Goal: Information Seeking & Learning: Learn about a topic

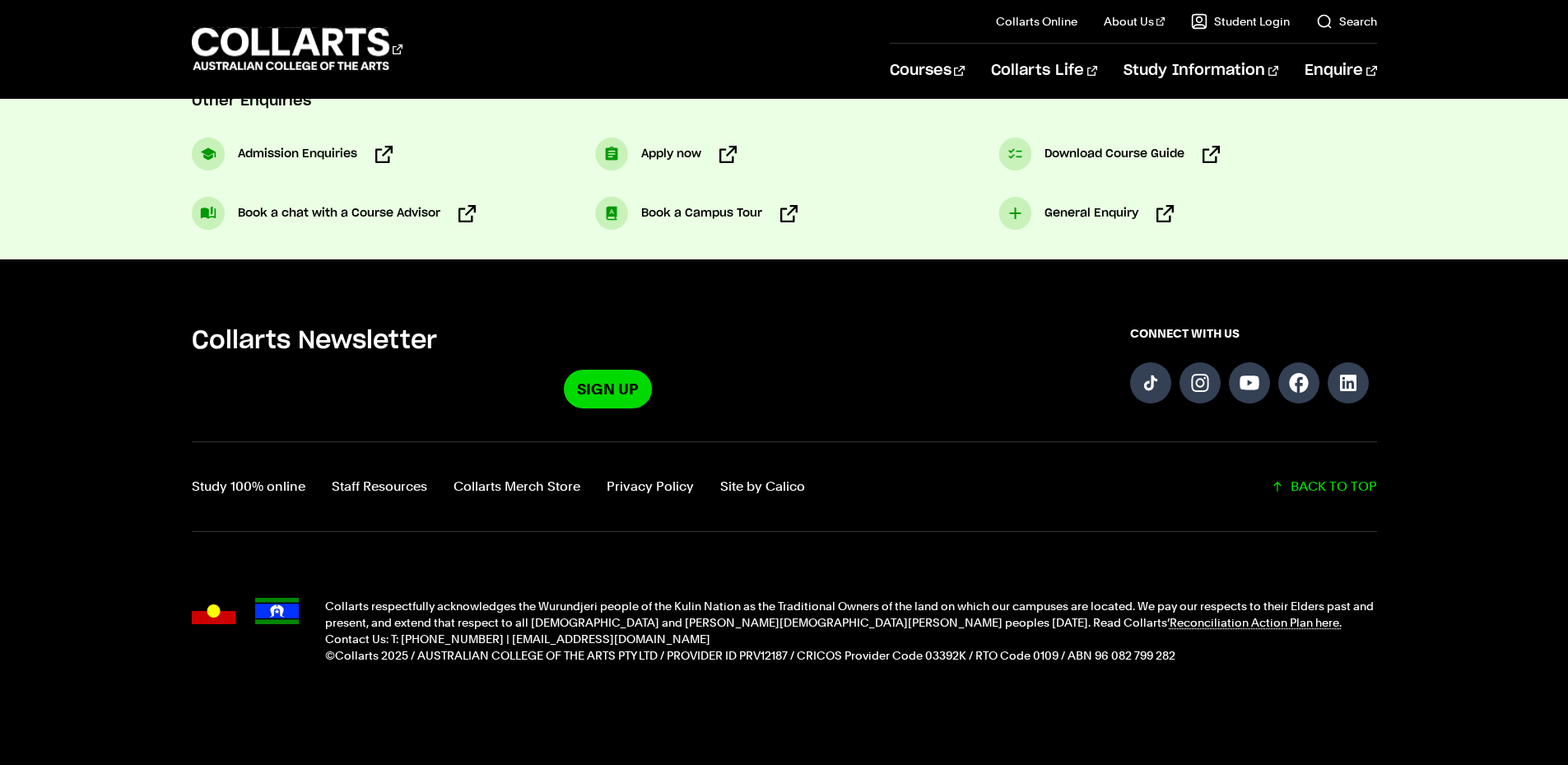
scroll to position [950, 0]
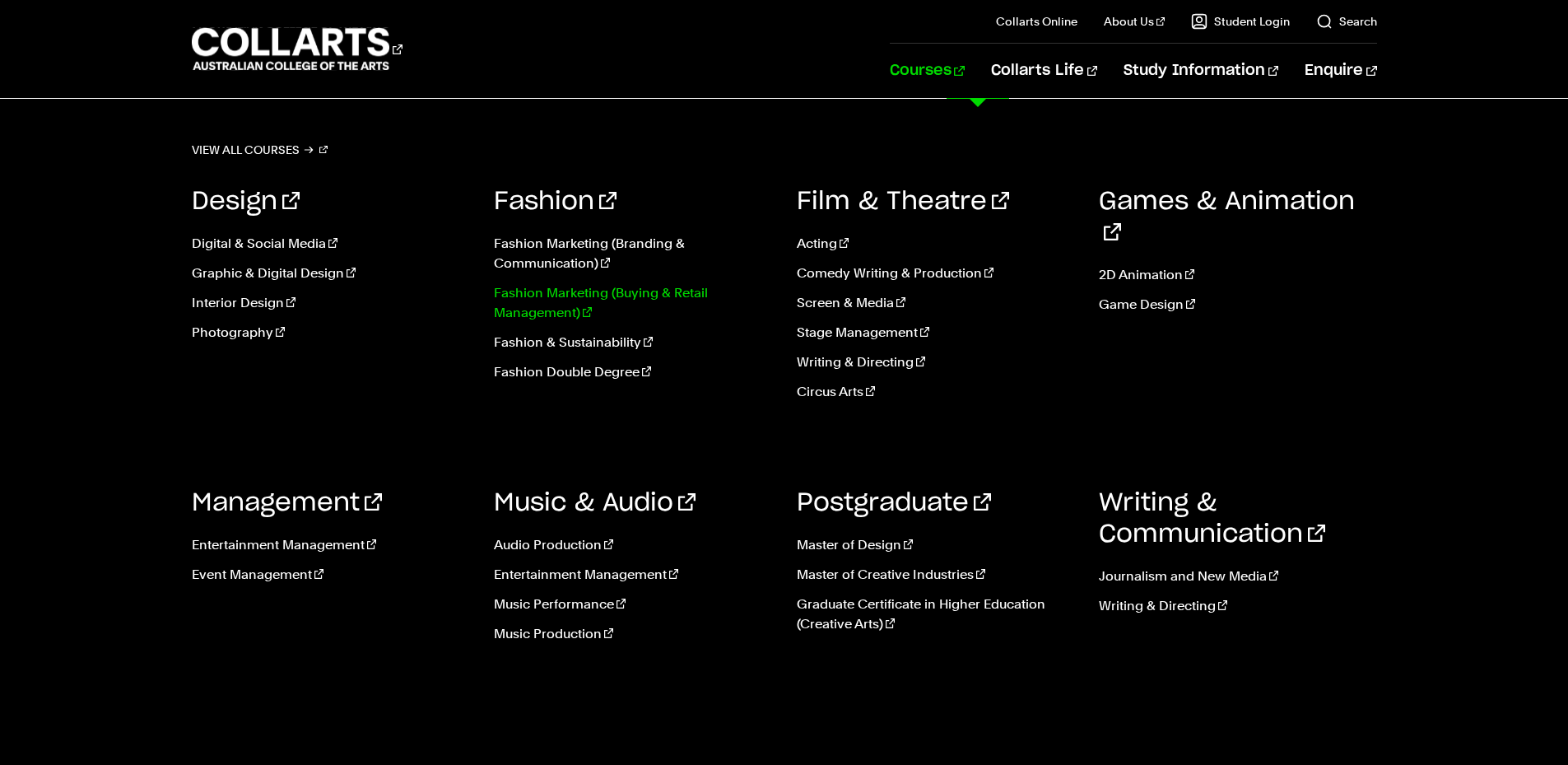
click at [625, 310] on link "Fashion Marketing (Buying & Retail Management)" at bounding box center [632, 303] width 278 height 39
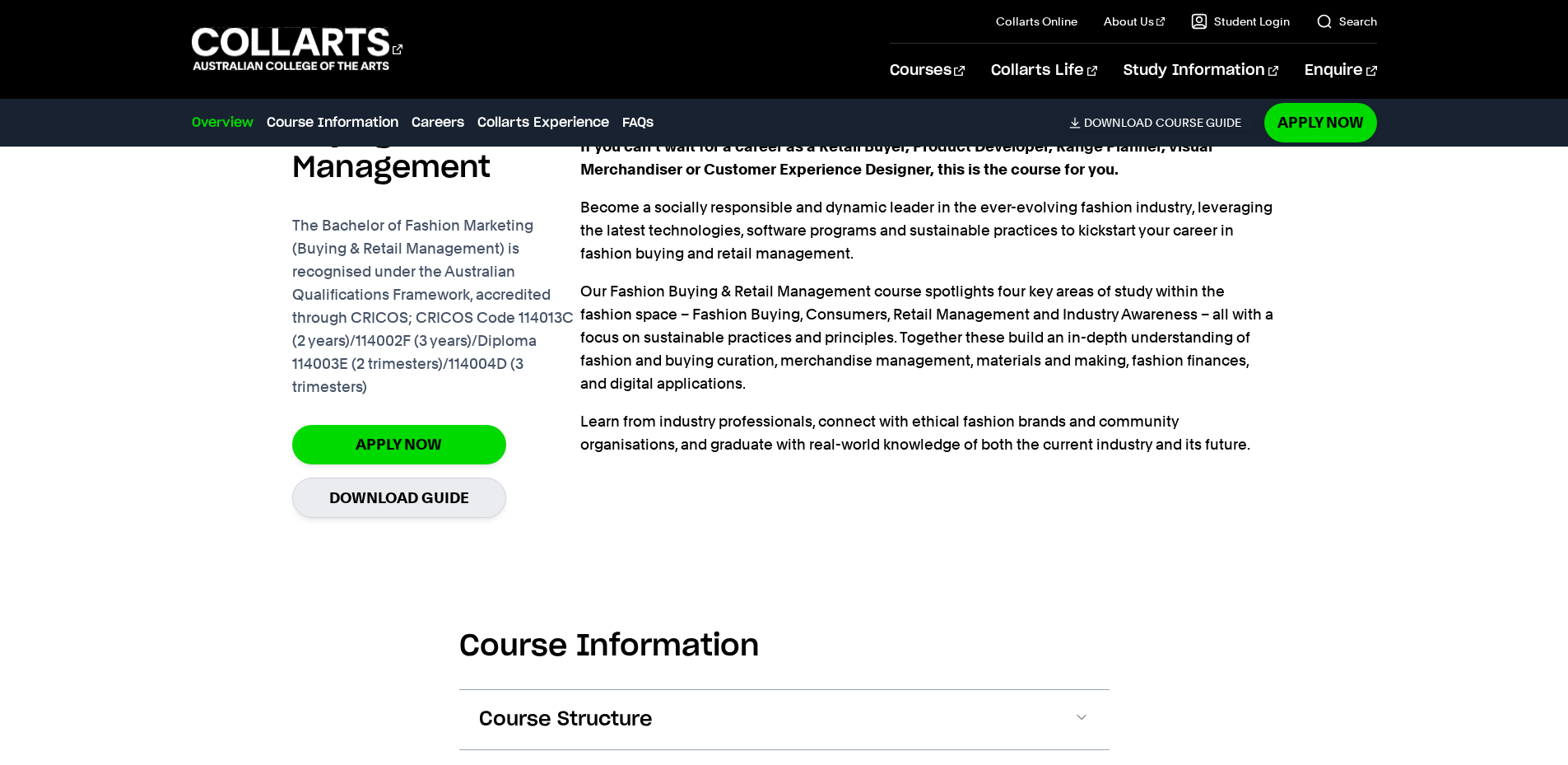
scroll to position [1345, 0]
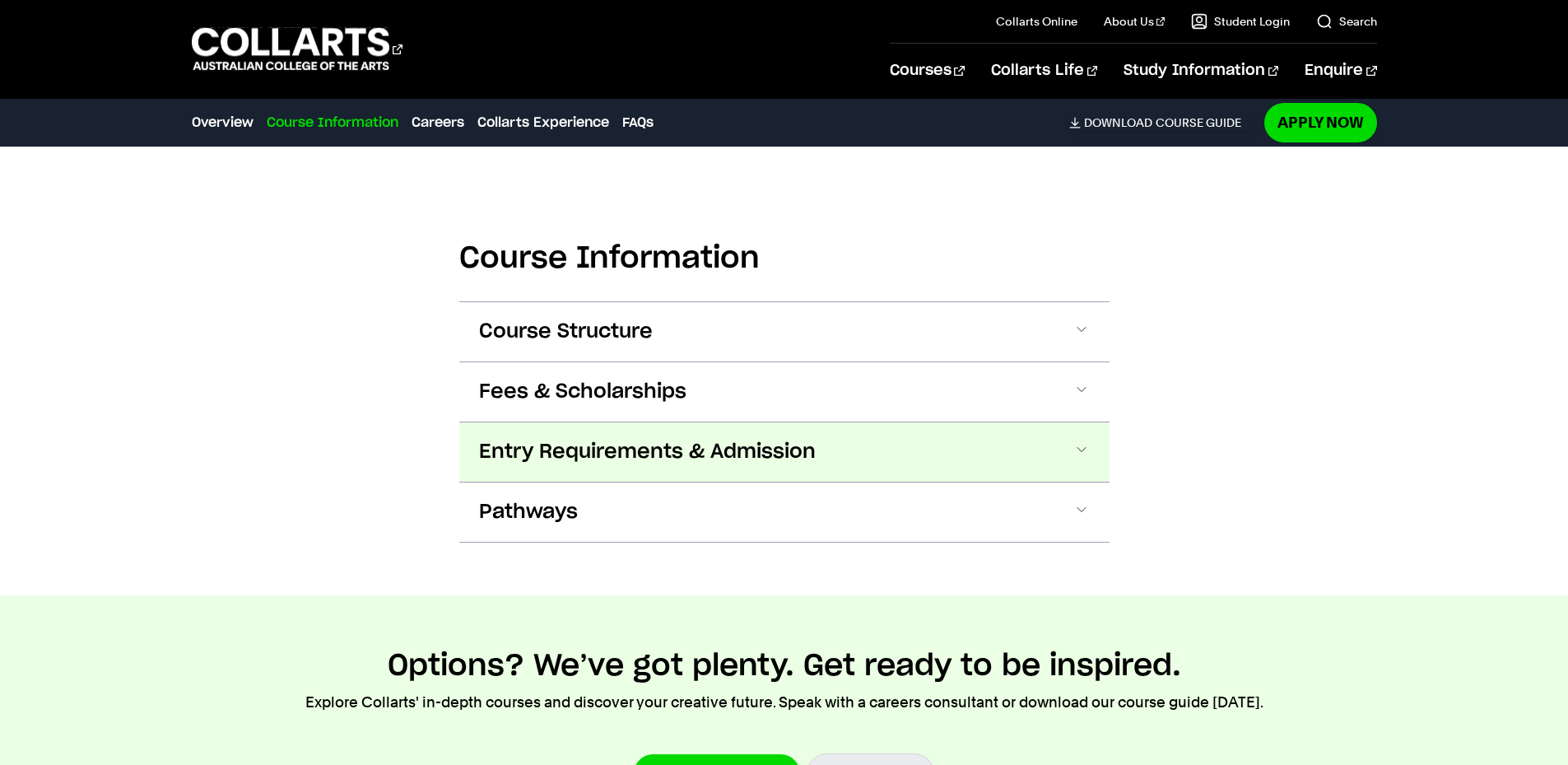
click at [561, 464] on span "Entry Requirements & Admission" at bounding box center [647, 451] width 337 height 26
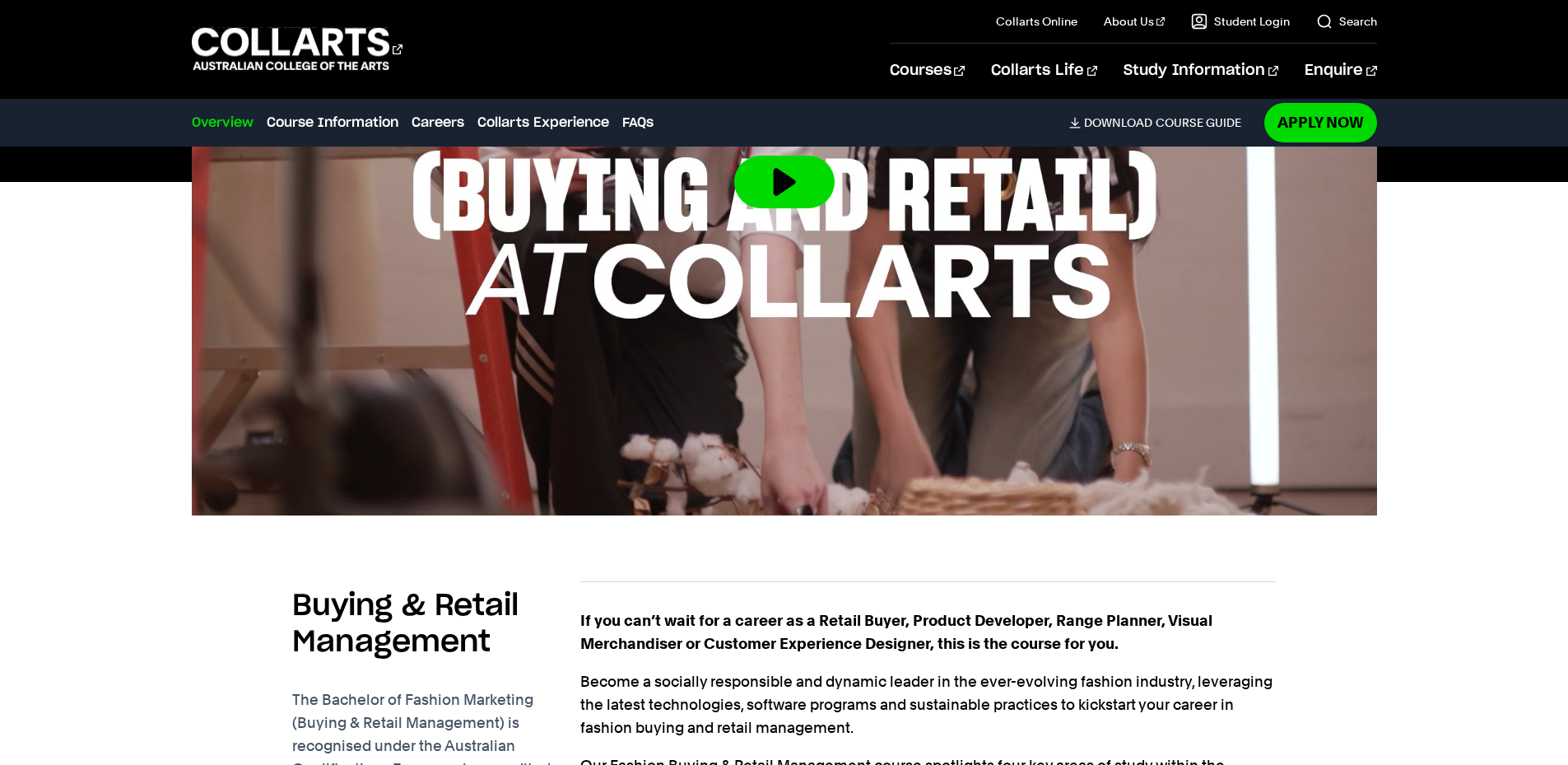
scroll to position [1251, 0]
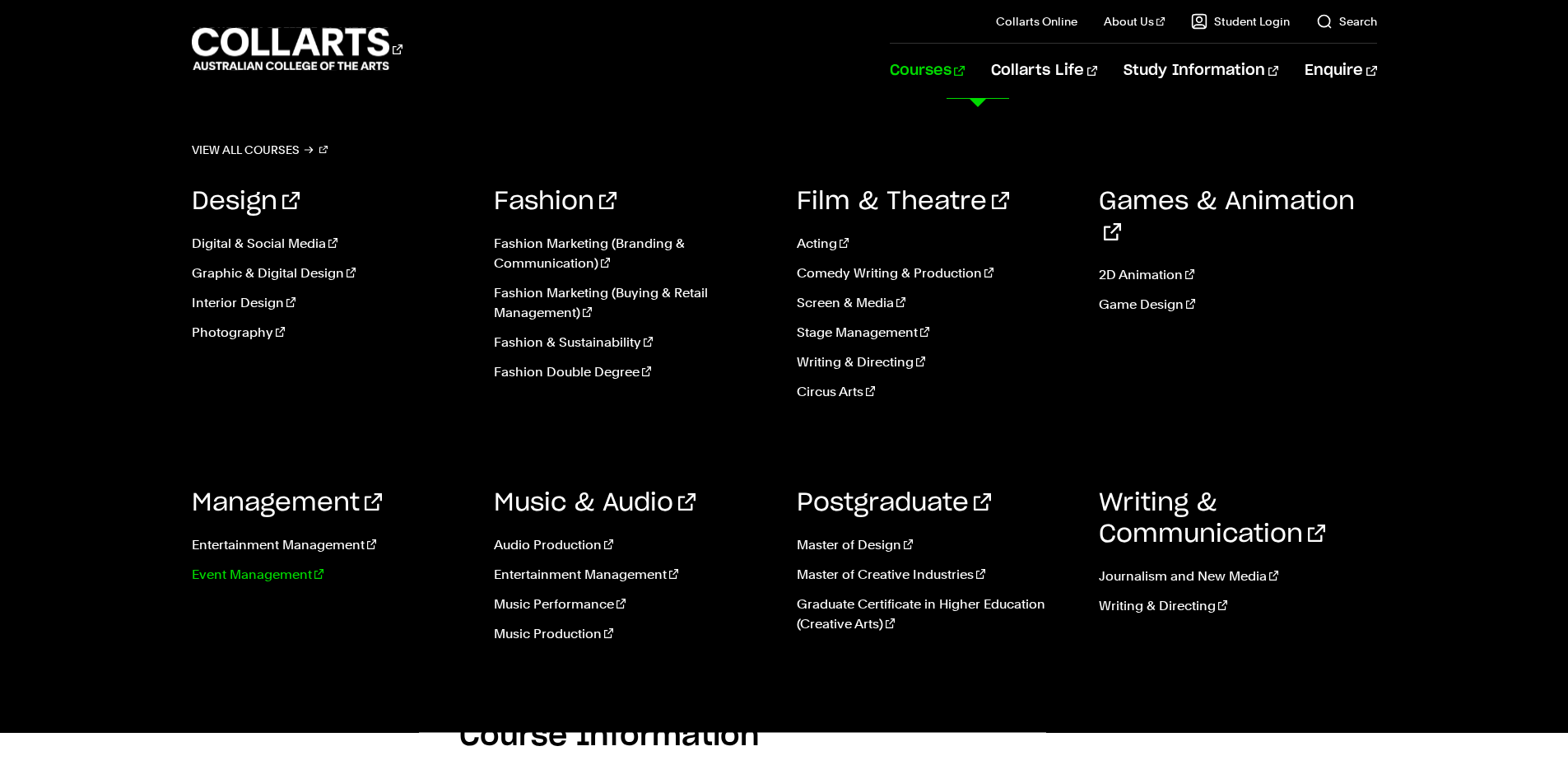
click at [264, 578] on link "Event Management" at bounding box center [330, 574] width 278 height 20
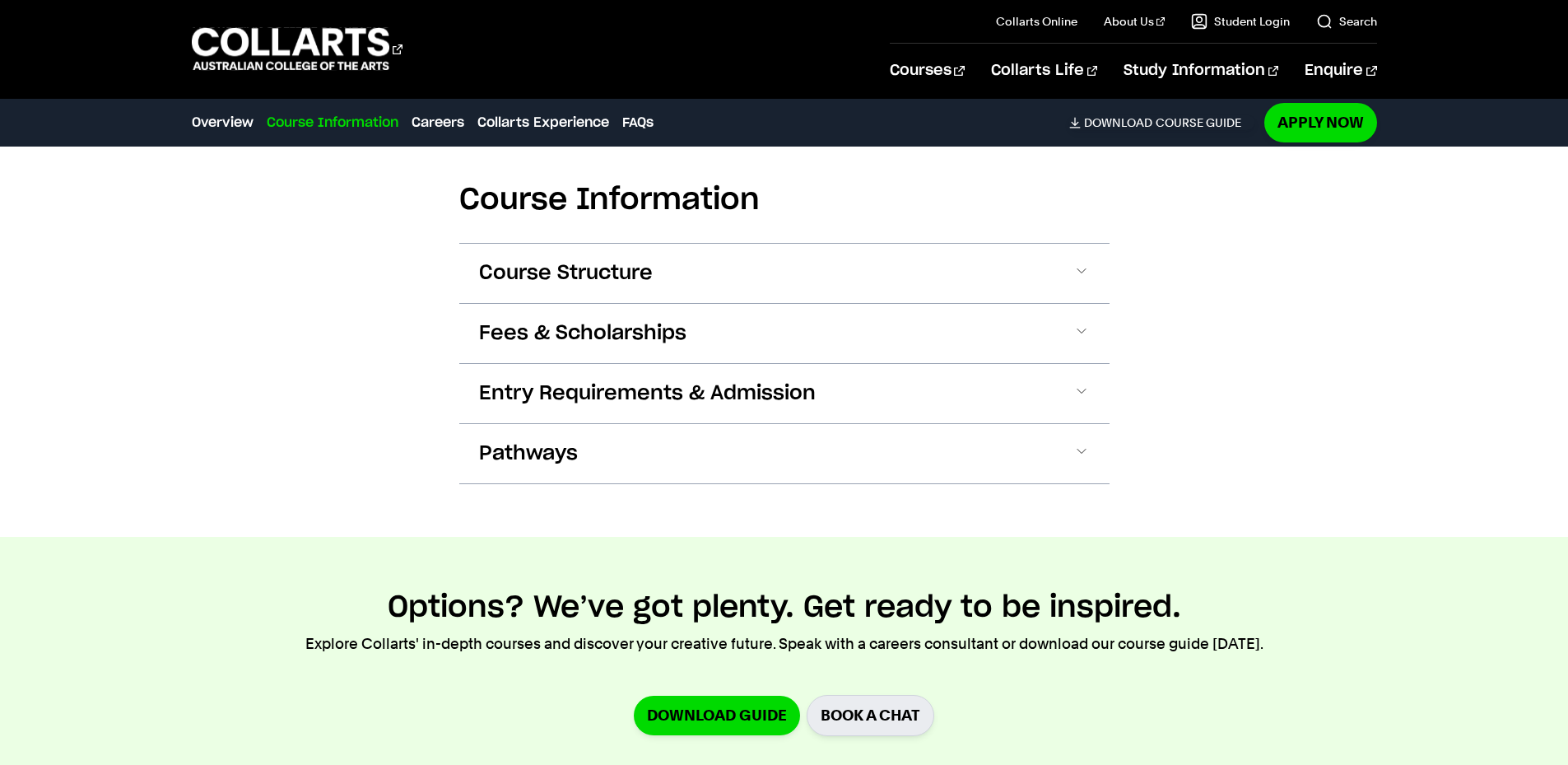
scroll to position [1921, 0]
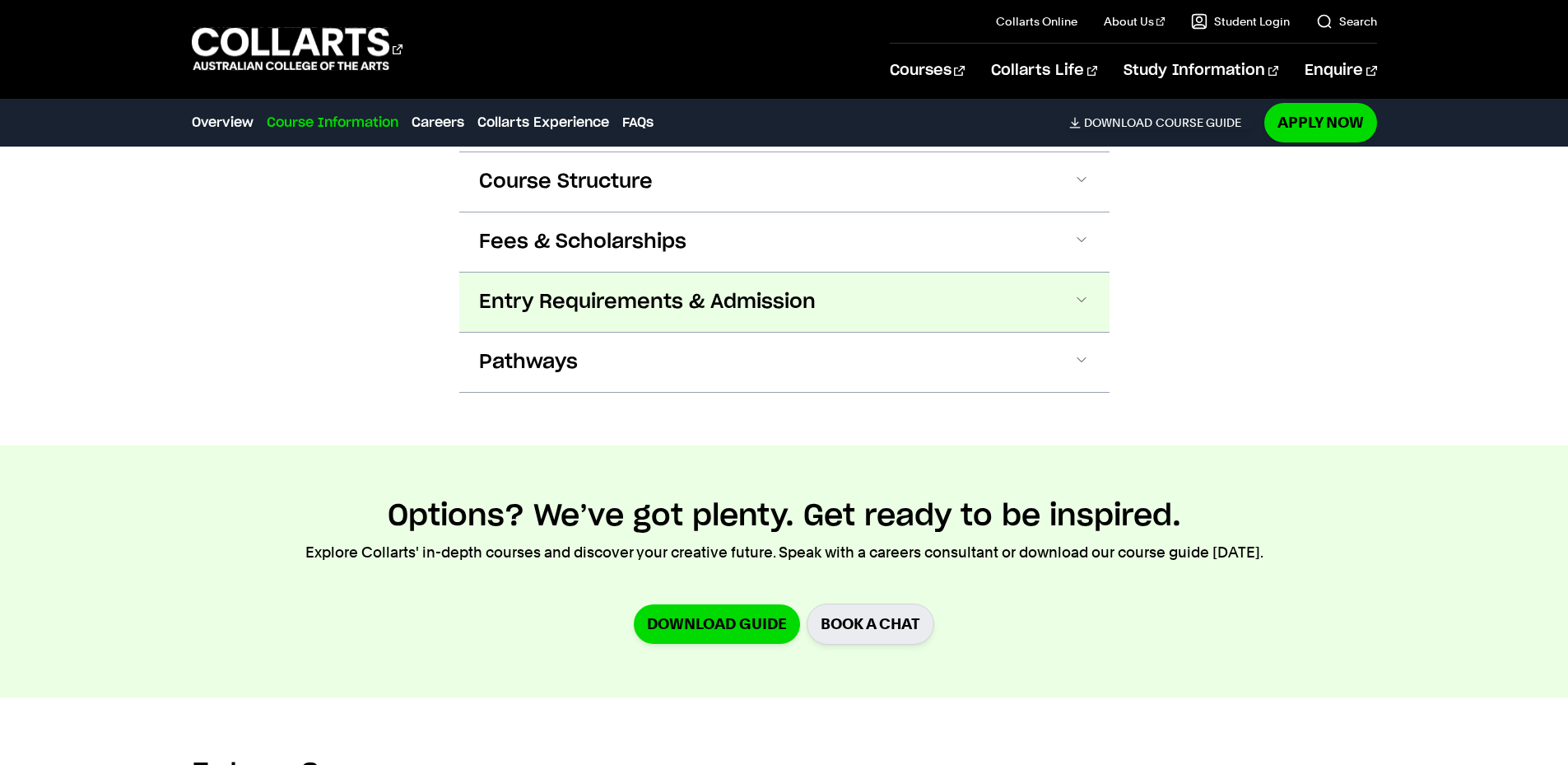
click at [588, 294] on span "Entry Requirements & Admission" at bounding box center [647, 302] width 337 height 26
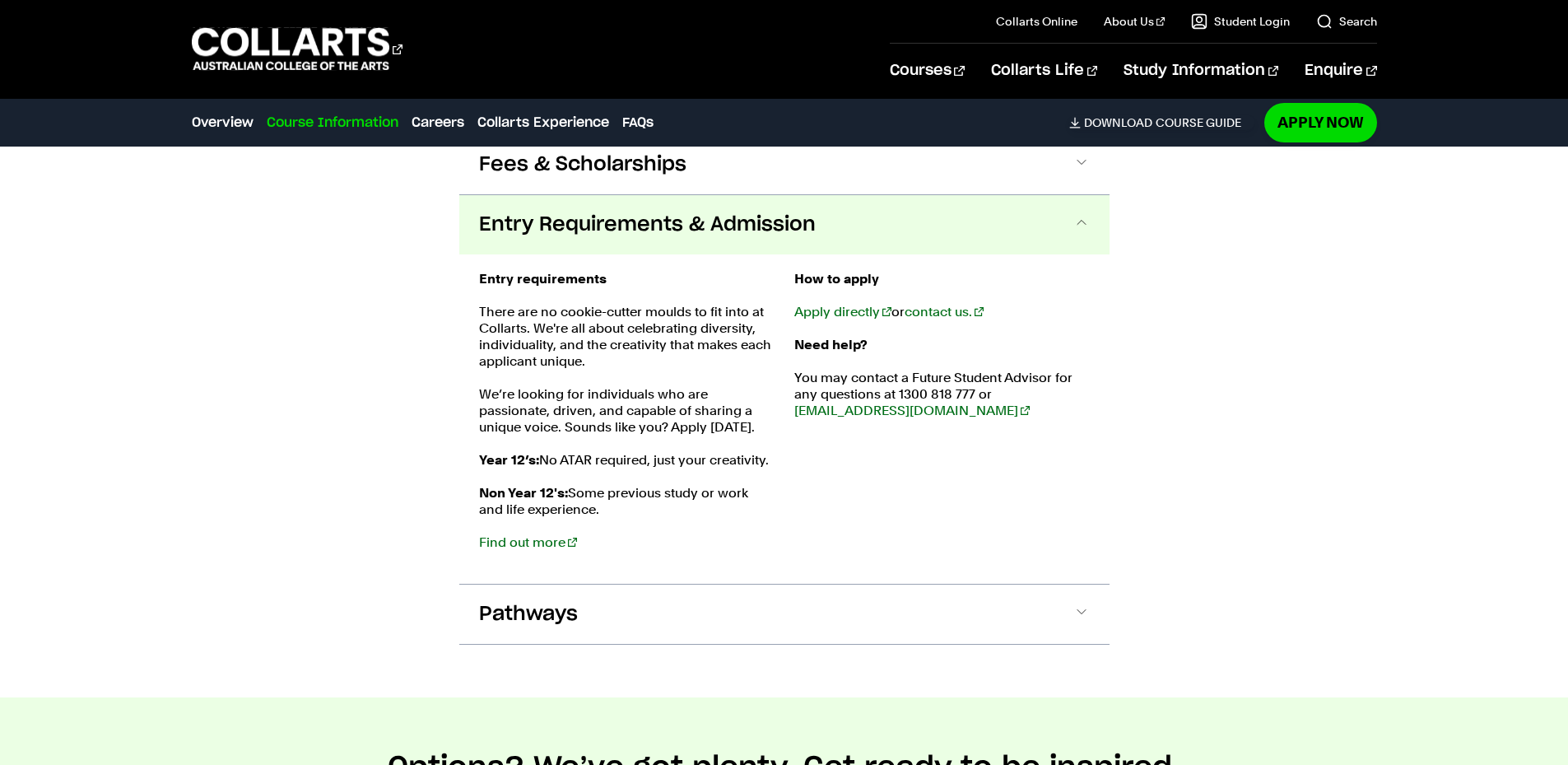
scroll to position [2045, 0]
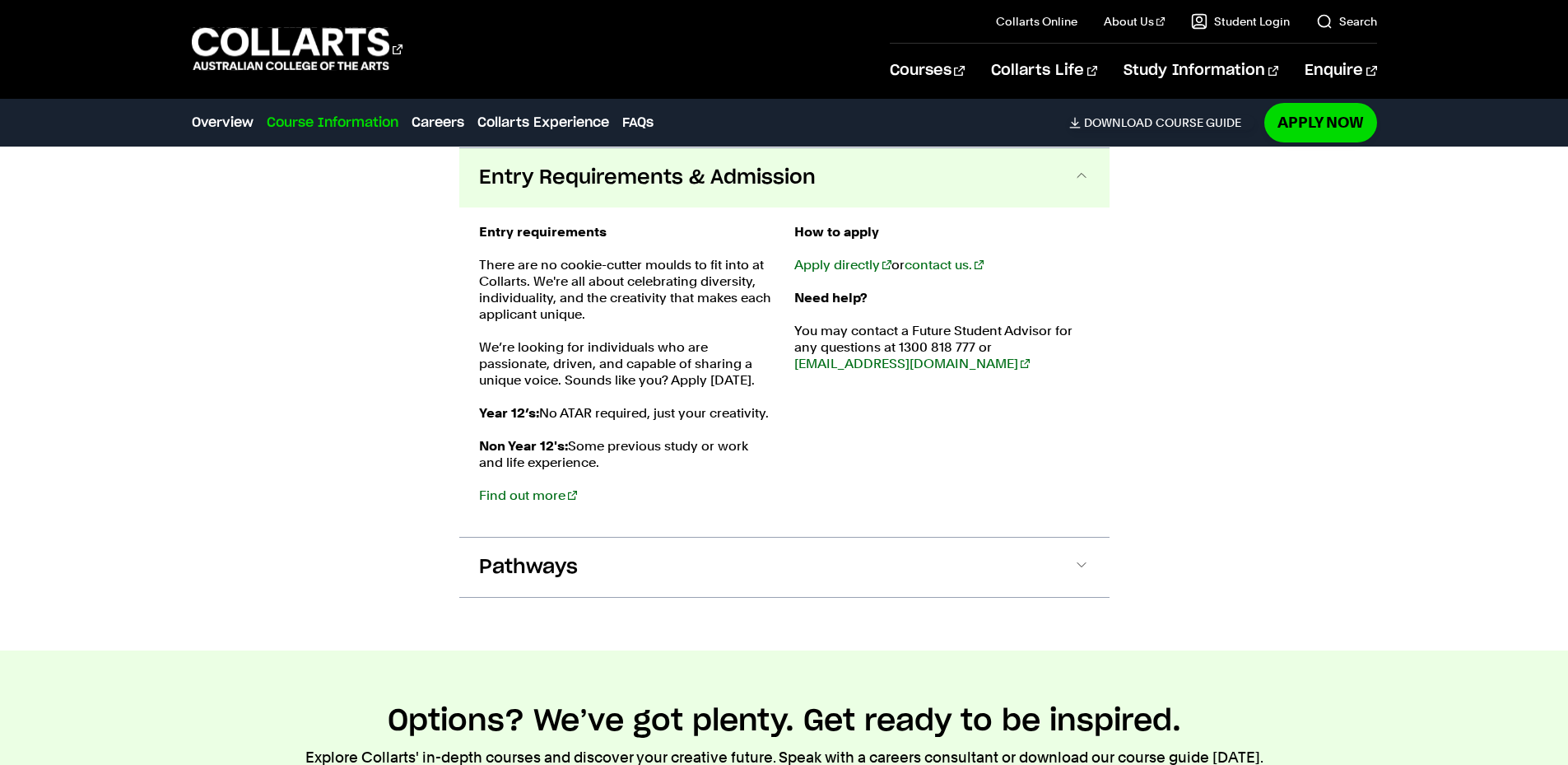
click at [588, 294] on p "There are no cookie-cutter moulds to fit into at Collarts. We're all about cele…" at bounding box center [627, 290] width 296 height 66
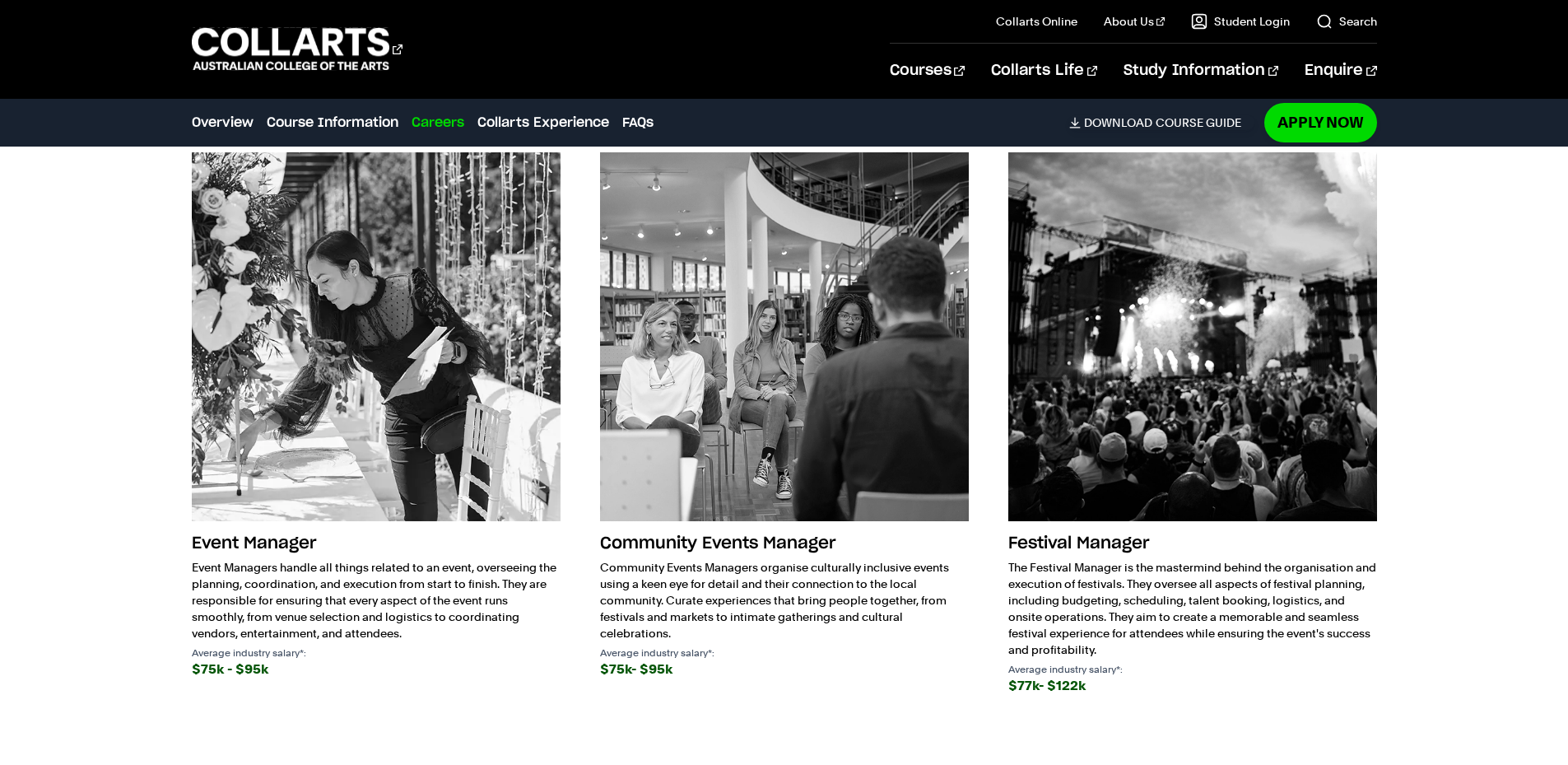
scroll to position [3005, 0]
